Goal: Transaction & Acquisition: Purchase product/service

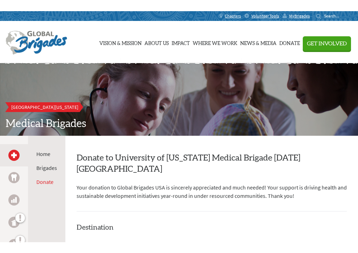
scroll to position [104, 0]
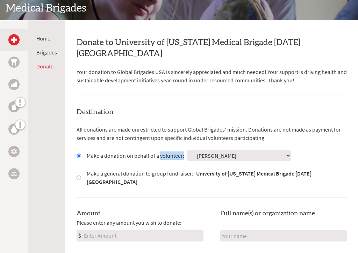
click at [220, 152] on select "Select a volunteer... Ali Blackburn Anna Rod Caroline Lunney Emercin Scholz Emi…" at bounding box center [239, 156] width 104 height 10
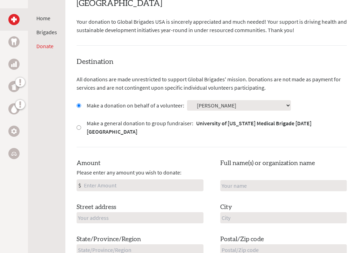
scroll to position [158, 0]
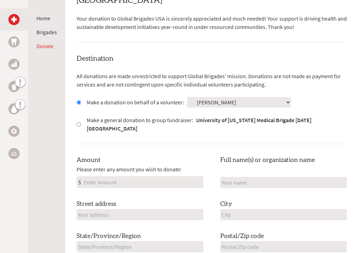
click at [93, 178] on input "Amount" at bounding box center [142, 182] width 121 height 11
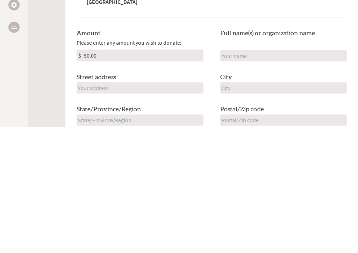
type input "50.00"
click at [232, 177] on input "text" at bounding box center [283, 182] width 127 height 11
type input "Darrell and Teena Owen"
click at [85, 209] on input "text" at bounding box center [140, 214] width 127 height 11
type input "2124 Glenwood Dr."
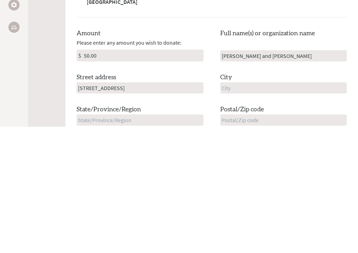
click at [230, 209] on input "text" at bounding box center [283, 214] width 127 height 11
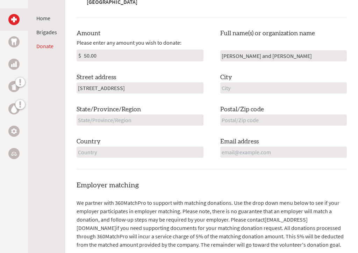
click at [231, 89] on input "text" at bounding box center [283, 87] width 127 height 11
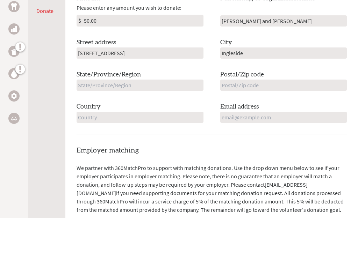
type input "Ingleside"
click at [84, 115] on input "text" at bounding box center [140, 120] width 127 height 11
type input "Texas"
click at [230, 115] on input "text" at bounding box center [283, 120] width 127 height 11
type input "78362"
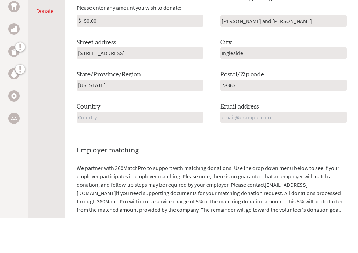
click at [356, 2] on div "Home Brigades Donate Donate to University of Mississippi Medical Brigade Decemb…" at bounding box center [179, 221] width 358 height 762
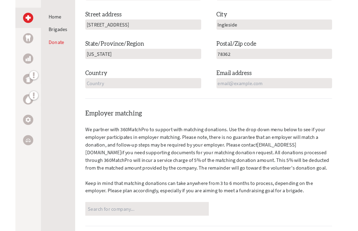
scroll to position [346, 0]
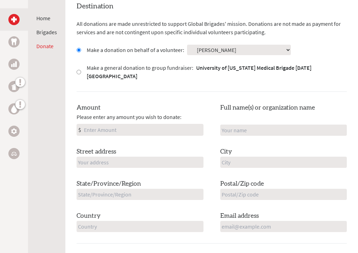
scroll to position [210, 0]
click at [94, 126] on input "Amount" at bounding box center [142, 129] width 121 height 11
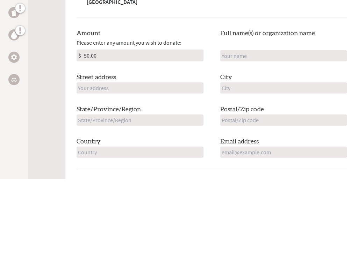
type input "50.00"
click at [231, 125] on input "text" at bounding box center [283, 130] width 127 height 11
type input "Darrell & Teena Owen"
click at [89, 157] on input "text" at bounding box center [140, 162] width 127 height 11
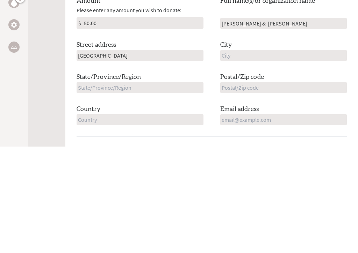
type input "2124 Glenwoodw"
click at [241, 103] on div "Full name(s) or organization name Darrell & Teena Owen" at bounding box center [283, 119] width 127 height 33
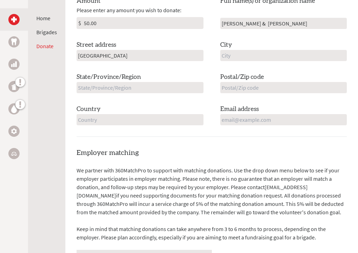
click at [245, 22] on input "Darrell & Teena Owen" at bounding box center [283, 23] width 127 height 11
type input "Darrell & Teena Owen"
click at [124, 55] on input "2124 Glenwoodw" at bounding box center [140, 55] width 127 height 11
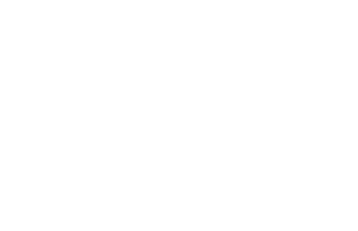
scroll to position [0, 0]
type input "2124 Glenwoodw"
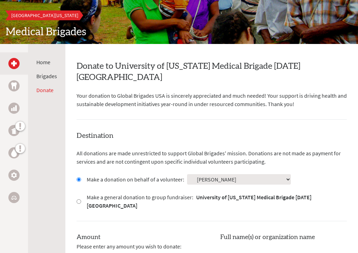
scroll to position [88, 0]
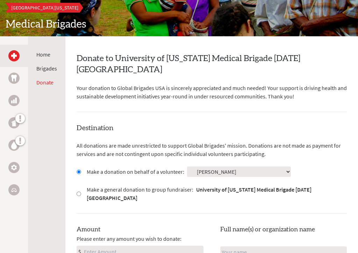
click at [35, 97] on div "Home Brigades Donate" at bounding box center [46, 162] width 37 height 253
click at [39, 95] on div "Home Brigades Donate" at bounding box center [46, 162] width 37 height 253
click at [15, 124] on icon at bounding box center [15, 118] width 0 height 11
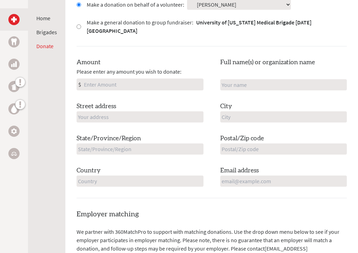
scroll to position [256, 0]
click at [87, 85] on input "Amount" at bounding box center [142, 84] width 121 height 11
type input "50.00"
click at [229, 83] on input "text" at bounding box center [283, 85] width 127 height 11
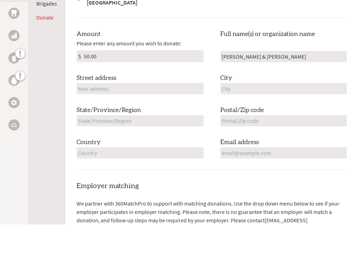
type input "Darrell & Teena Owen"
click at [87, 112] on input "text" at bounding box center [140, 117] width 127 height 11
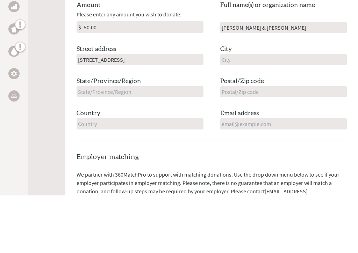
type input "2124 Glenwood DR."
click at [226, 112] on input "text" at bounding box center [283, 117] width 127 height 11
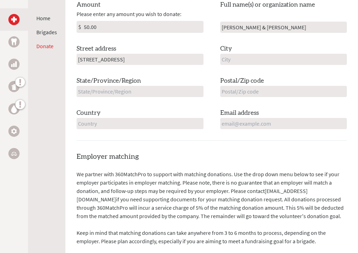
click at [230, 60] on input "text" at bounding box center [283, 59] width 127 height 11
type input "Ingleside"
click at [90, 90] on input "text" at bounding box center [140, 91] width 127 height 11
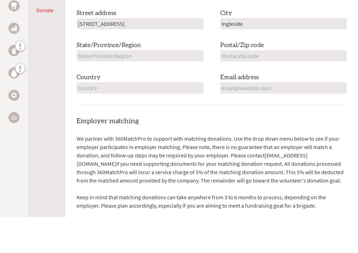
type input "US"
type input "TX"
type input "78362"
type input "Texas"
click at [227, 118] on input "email" at bounding box center [283, 123] width 127 height 11
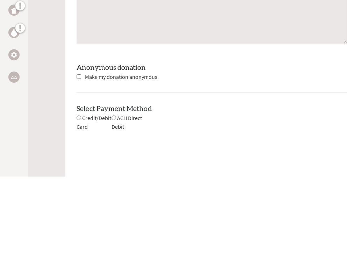
scroll to position [579, 0]
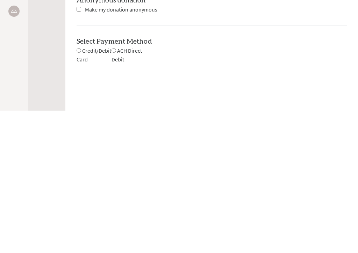
type input "cherokeedare @g-mail.com"
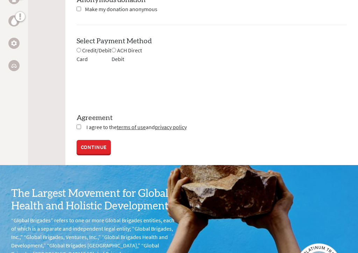
click at [81, 45] on div "Select Payment Method NOTE: American Express is not accepted. Please proceed no…" at bounding box center [212, 49] width 270 height 27
click at [80, 51] on input "radio" at bounding box center [79, 50] width 5 height 5
radio input "true"
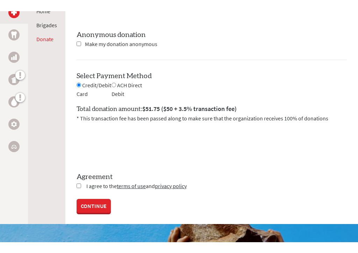
scroll to position [699, 0]
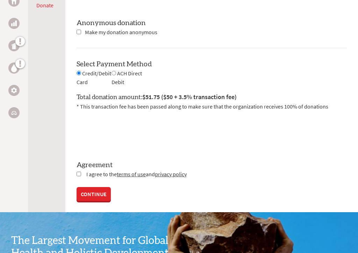
click at [81, 176] on input "checkbox" at bounding box center [79, 174] width 5 height 5
checkbox input "true"
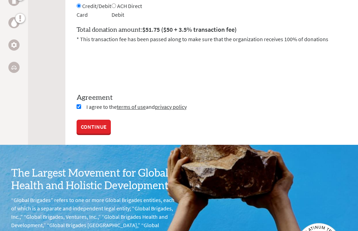
scroll to position [765, 0]
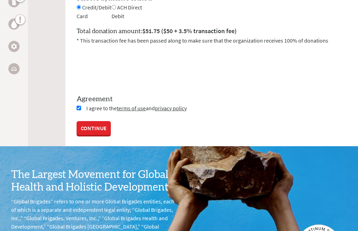
click at [100, 135] on link "CONTINUE" at bounding box center [94, 128] width 34 height 14
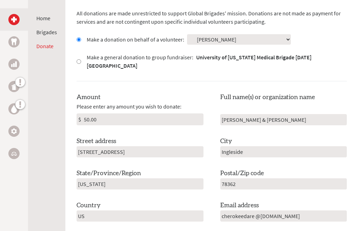
scroll to position [212, 0]
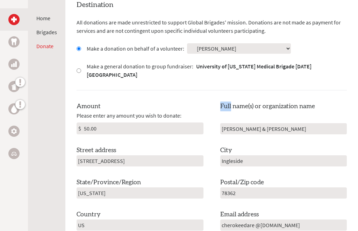
click at [328, 88] on div "Destination All donations are made unrestricted to support Global Brigades' mis…" at bounding box center [212, 121] width 270 height 243
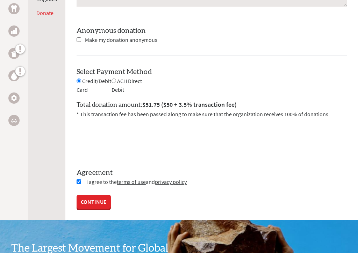
scroll to position [691, 0]
click at [94, 208] on link "CONTINUE" at bounding box center [94, 202] width 34 height 14
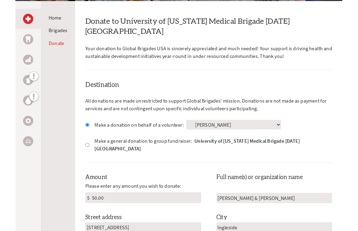
scroll to position [122, 0]
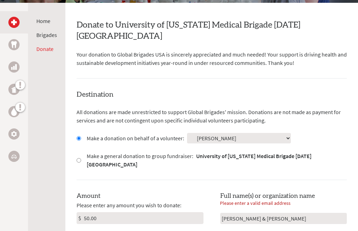
click at [340, 161] on label "Make a general donation to group fundraiser: University of Mississippi Medical …" at bounding box center [217, 160] width 260 height 17
click at [81, 161] on input "Make a general donation to group fundraiser: University of Mississippi Medical …" at bounding box center [79, 160] width 5 height 5
radio input "true"
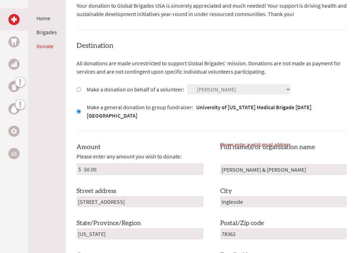
scroll to position [171, 0]
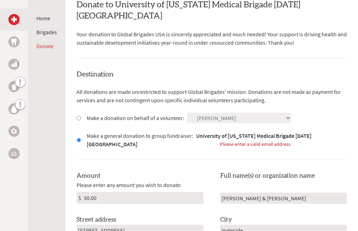
scroll to position [141, 0]
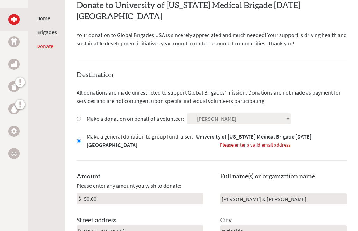
click at [233, 160] on div "Destination All donations are made unrestricted to support Global Brigades' mis…" at bounding box center [212, 192] width 270 height 243
click at [104, 158] on div "Destination All donations are made unrestricted to support Global Brigades' mis…" at bounding box center [212, 192] width 270 height 243
click at [235, 156] on div "Destination All donations are made unrestricted to support Global Brigades' mis…" at bounding box center [212, 192] width 270 height 243
click at [95, 157] on div "Destination All donations are made unrestricted to support Global Brigades' mis…" at bounding box center [212, 192] width 270 height 243
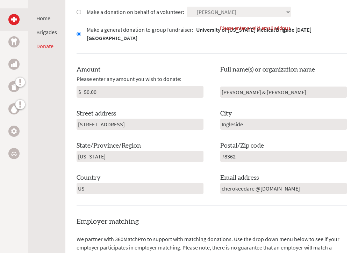
scroll to position [248, 0]
click at [293, 186] on input "cherokeedare @g-mail.com" at bounding box center [283, 188] width 127 height 11
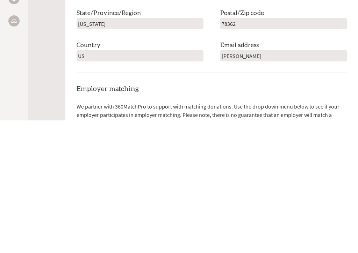
type input "che"
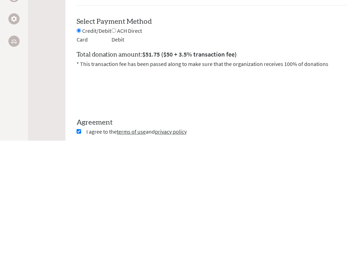
scroll to position [635, 0]
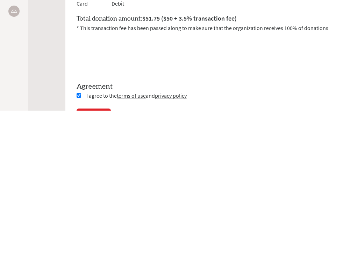
type input "cherokeedare@gmail.com"
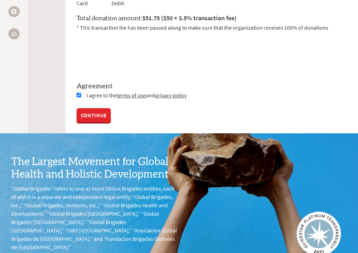
click at [103, 122] on link "CONTINUE" at bounding box center [94, 115] width 34 height 14
